Goal: Information Seeking & Learning: Learn about a topic

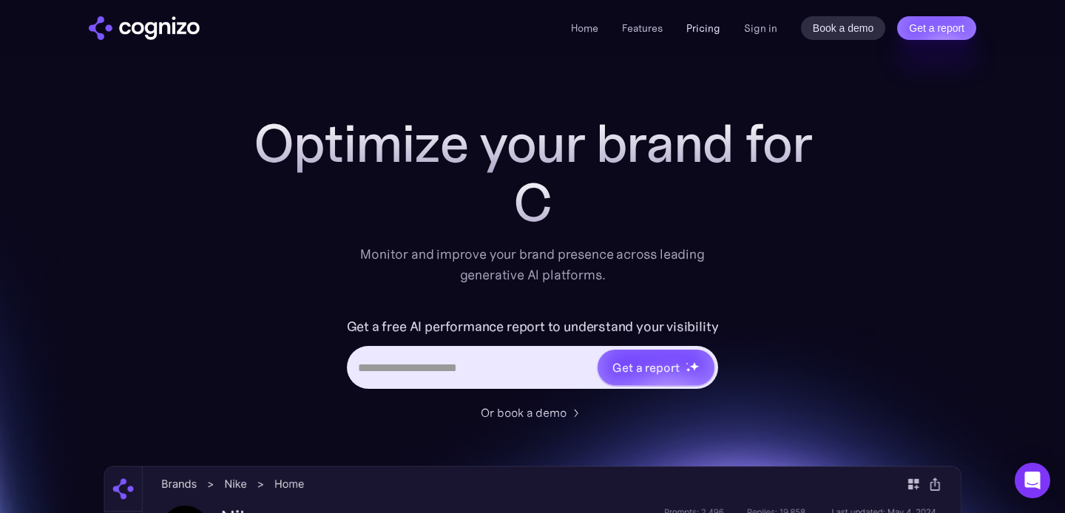
click at [708, 24] on link "Pricing" at bounding box center [703, 27] width 34 height 13
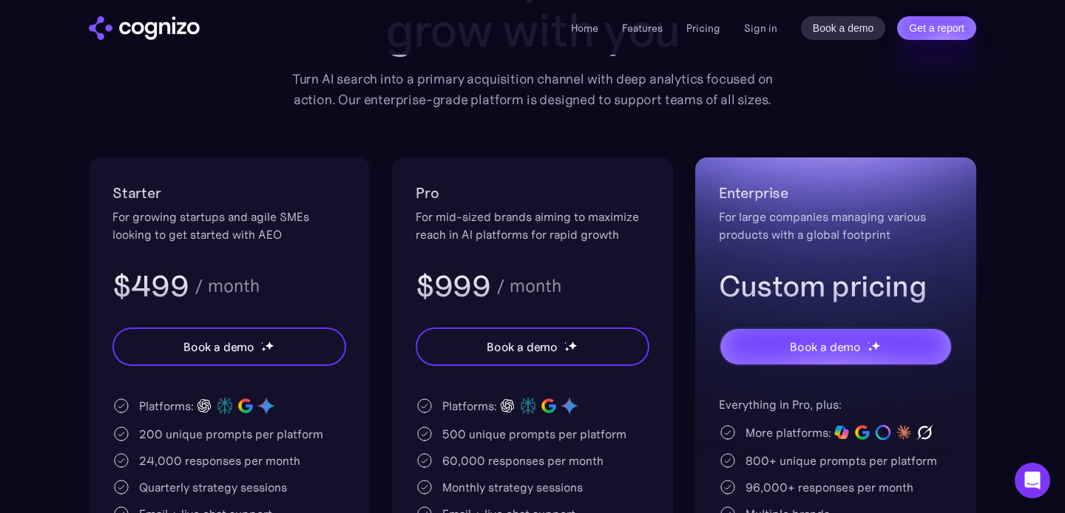
scroll to position [272, 0]
